Goal: Information Seeking & Learning: Learn about a topic

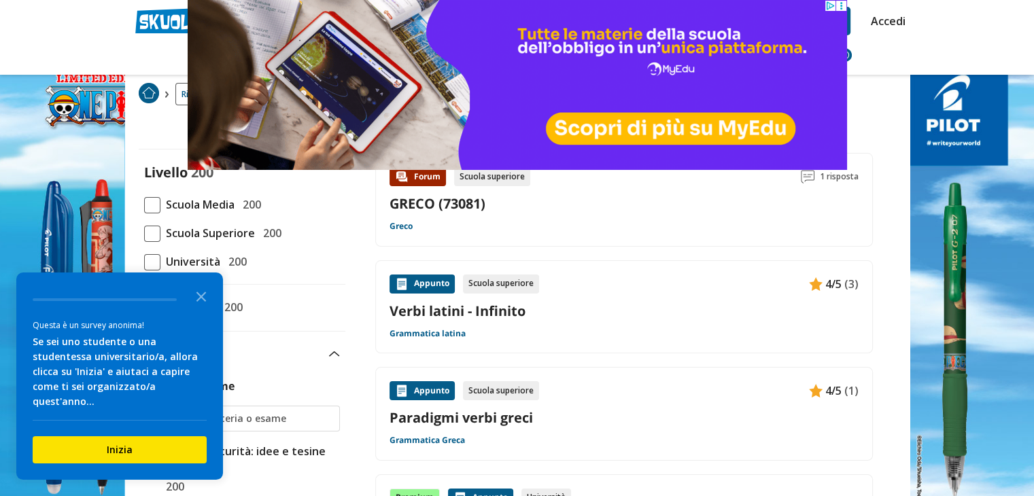
click at [630, 220] on div "Forum Scuola superiore 1 risposta GRECO (73081) Greco" at bounding box center [624, 199] width 469 height 65
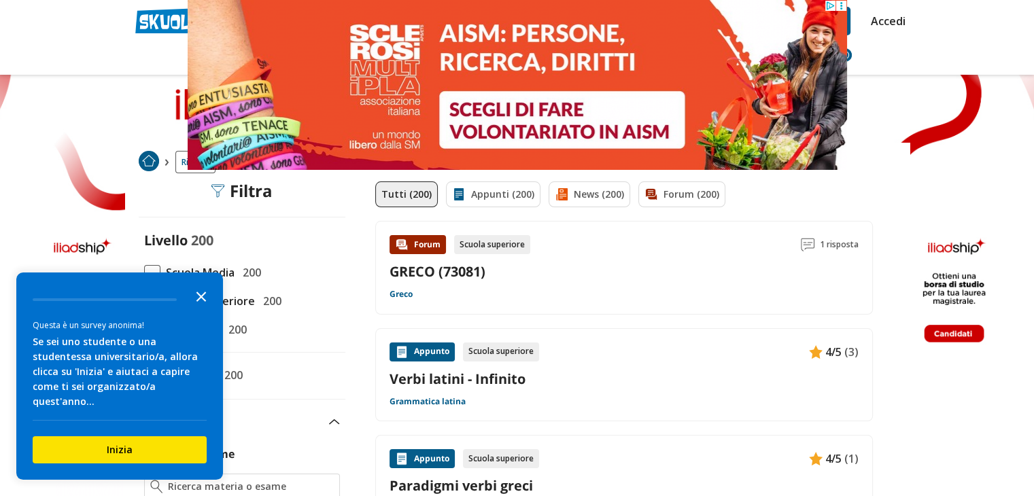
click at [194, 308] on icon "Close the survey" at bounding box center [201, 295] width 27 height 27
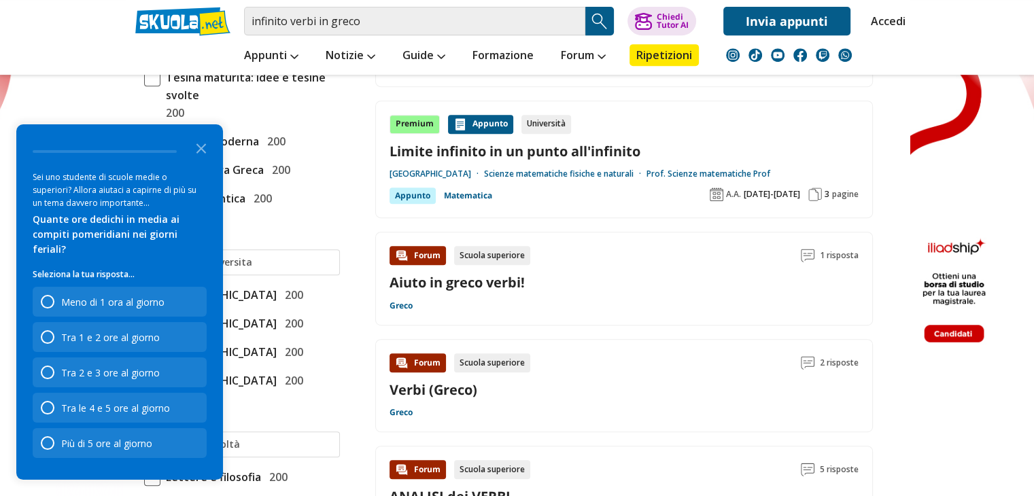
scroll to position [680, 0]
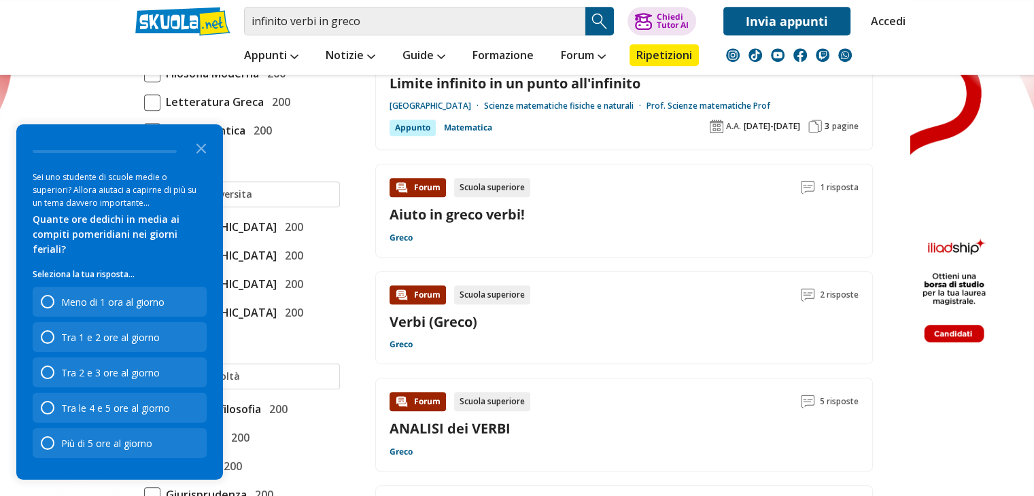
click at [477, 339] on div "Forum Scuola superiore 2 risposte Verbi (Greco) Greco" at bounding box center [624, 318] width 469 height 65
